Goal: Navigation & Orientation: Find specific page/section

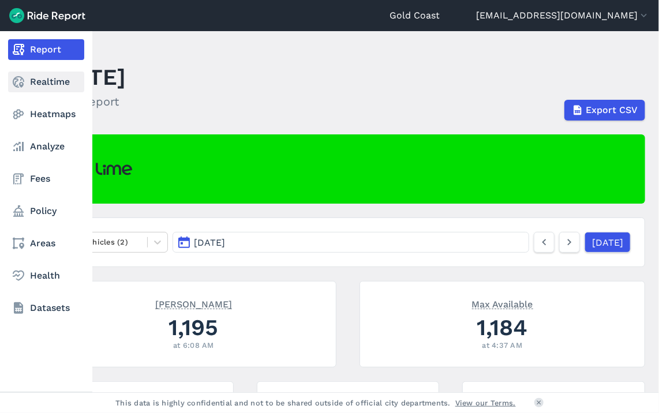
click at [36, 79] on link "Realtime" at bounding box center [46, 82] width 76 height 21
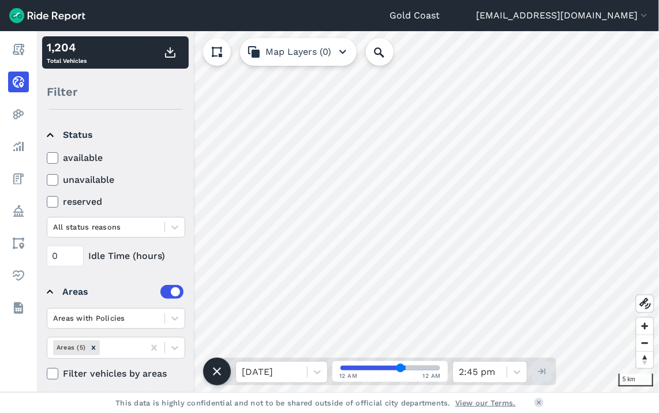
scroll to position [115, 0]
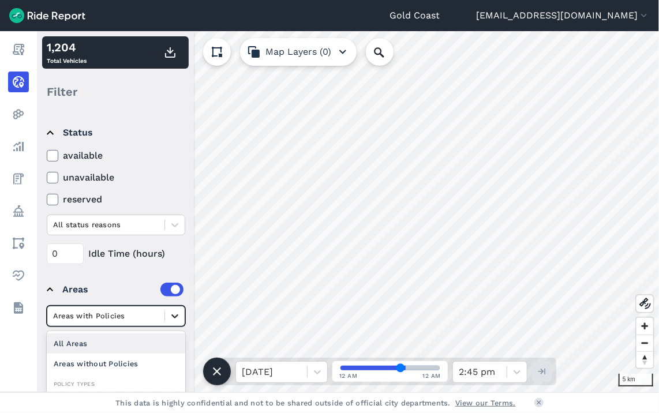
click at [179, 314] on icon at bounding box center [175, 317] width 12 height 12
click at [140, 343] on div "All Areas" at bounding box center [116, 344] width 139 height 20
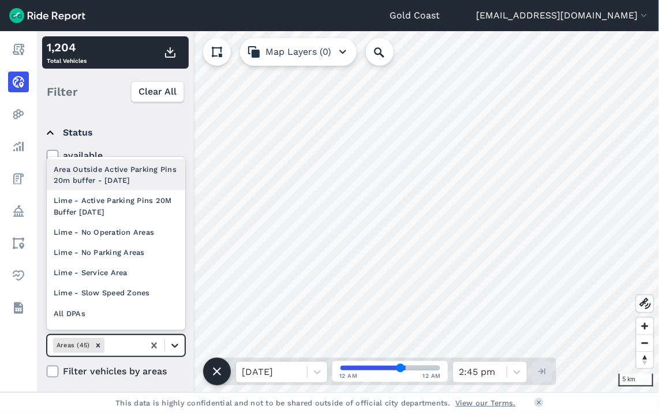
click at [174, 344] on icon at bounding box center [175, 346] width 12 height 12
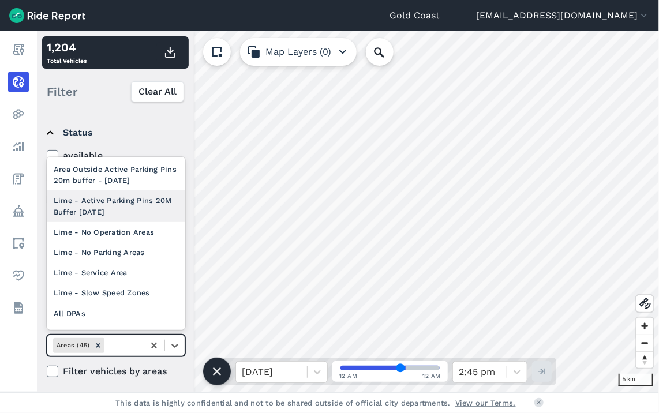
click at [130, 196] on div "Lime - Active Parking Pins 20M Buffer [DATE]" at bounding box center [116, 206] width 139 height 31
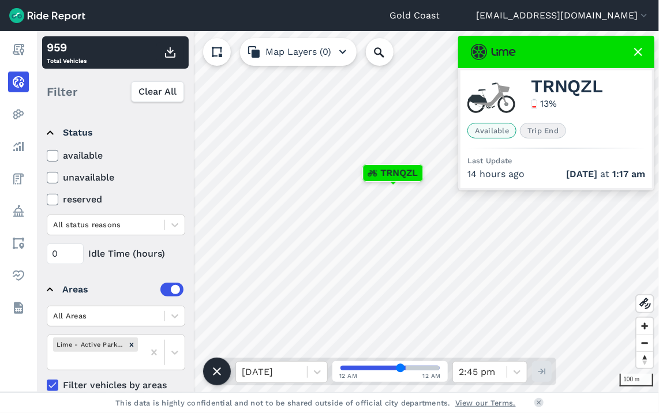
click at [636, 53] on icon at bounding box center [639, 52] width 14 height 14
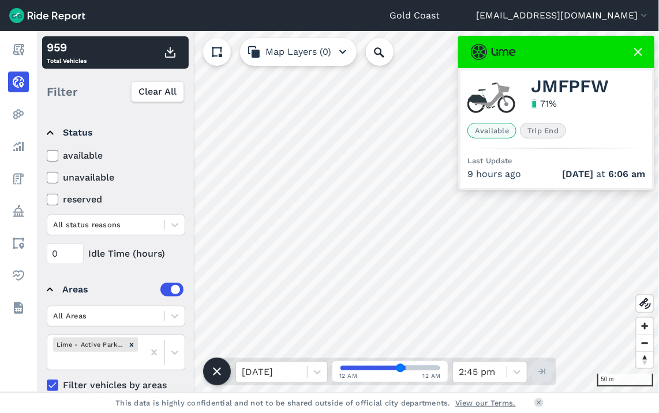
click at [659, 264] on html "Gold Coast [EMAIL_ADDRESS][DOMAIN_NAME] Settings Terms Sign Out Report Realtime…" at bounding box center [329, 206] width 659 height 413
